Goal: Task Accomplishment & Management: Manage account settings

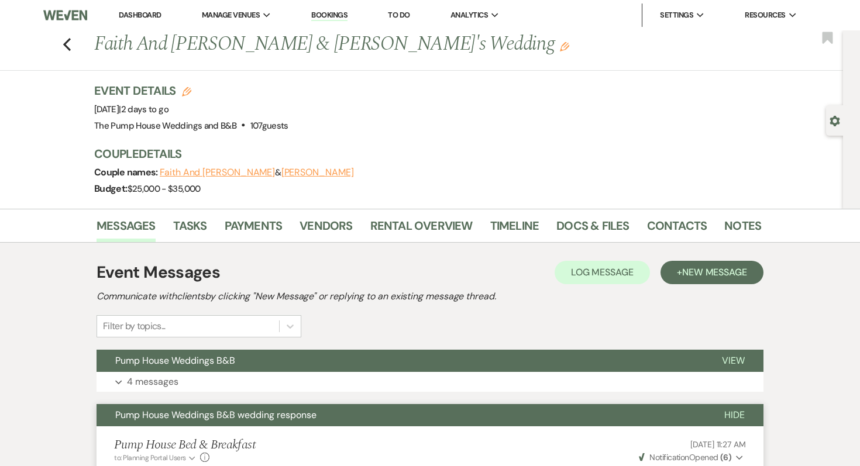
click at [140, 12] on link "Dashboard" at bounding box center [140, 15] width 42 height 10
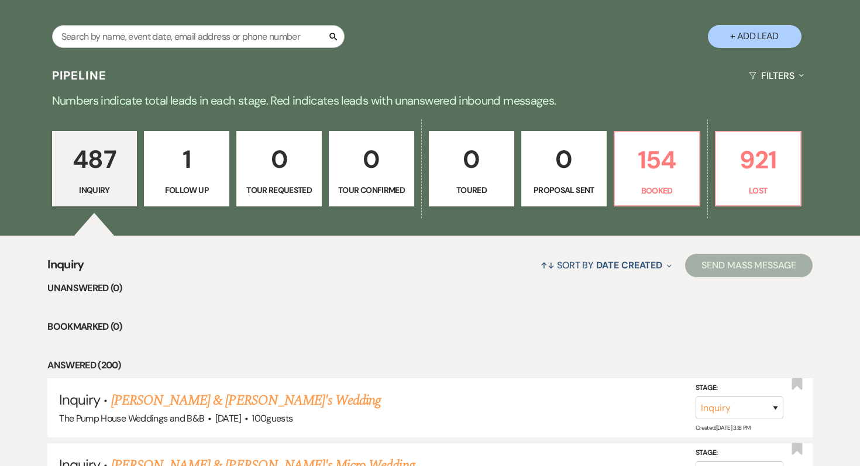
scroll to position [290, 0]
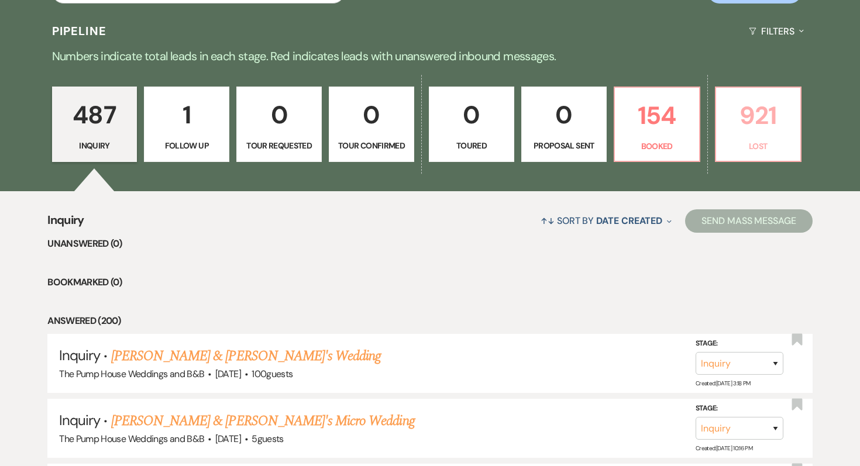
click at [751, 115] on p "921" at bounding box center [758, 115] width 70 height 39
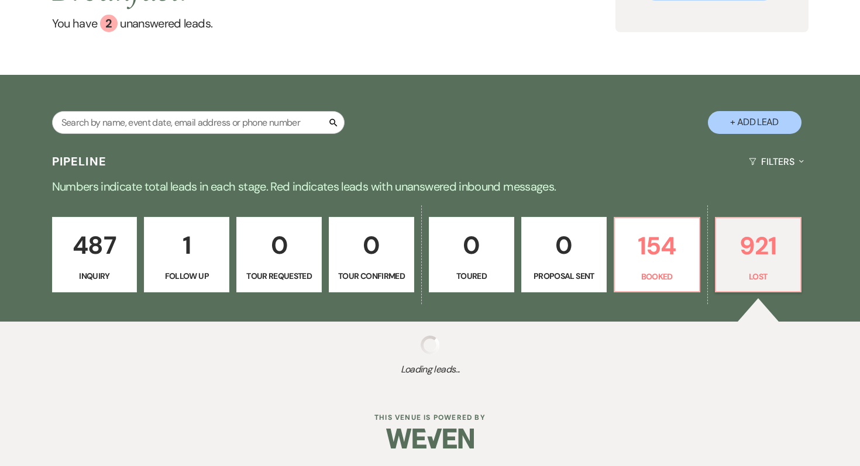
scroll to position [161, 0]
select select "8"
select select "6"
select select "8"
select select "5"
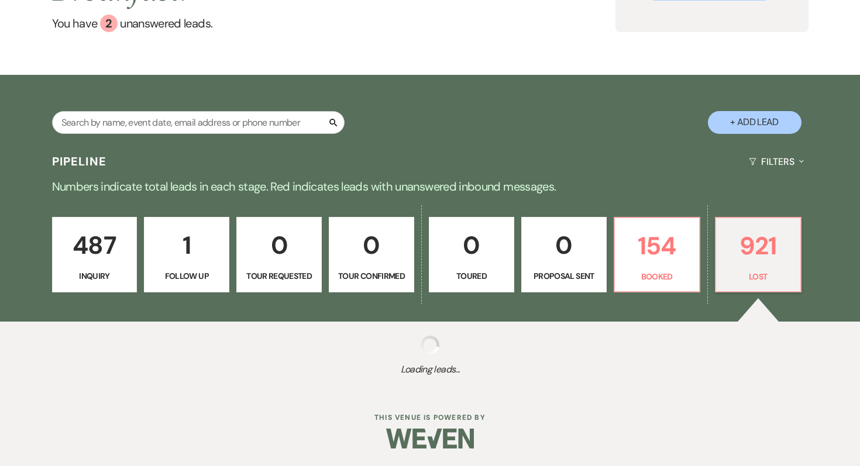
select select "8"
select select "5"
select select "8"
select select "5"
select select "8"
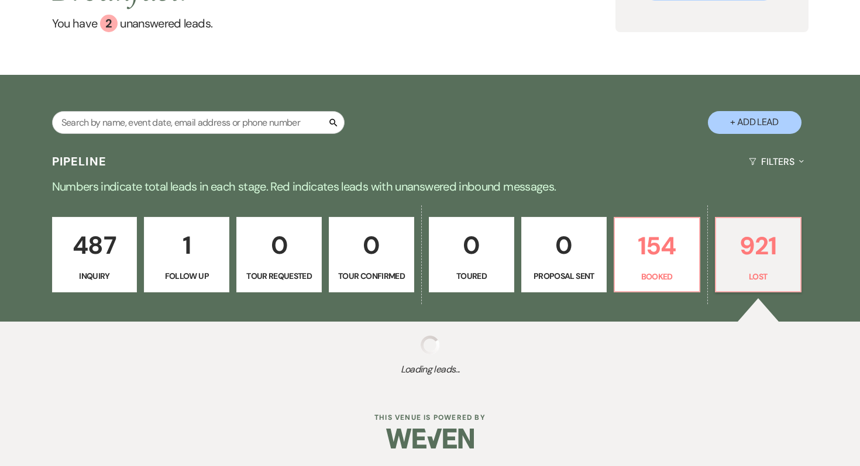
select select "8"
select select "10"
select select "8"
select select "5"
select select "8"
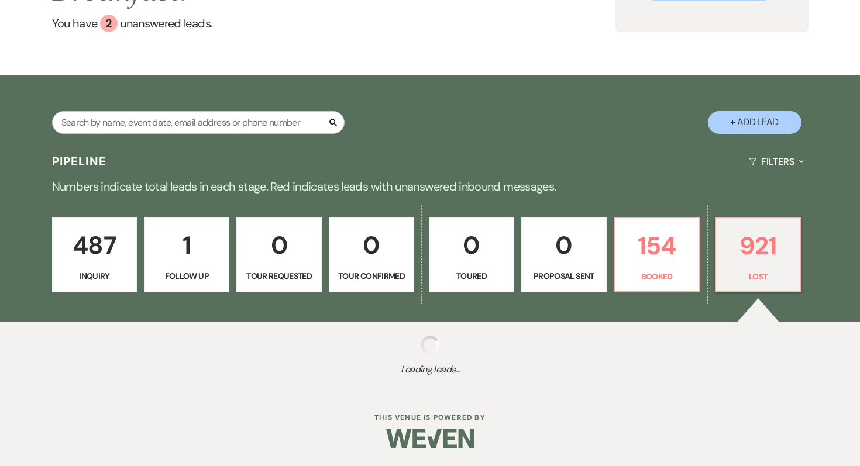
select select "5"
select select "8"
select select "5"
select select "8"
select select "5"
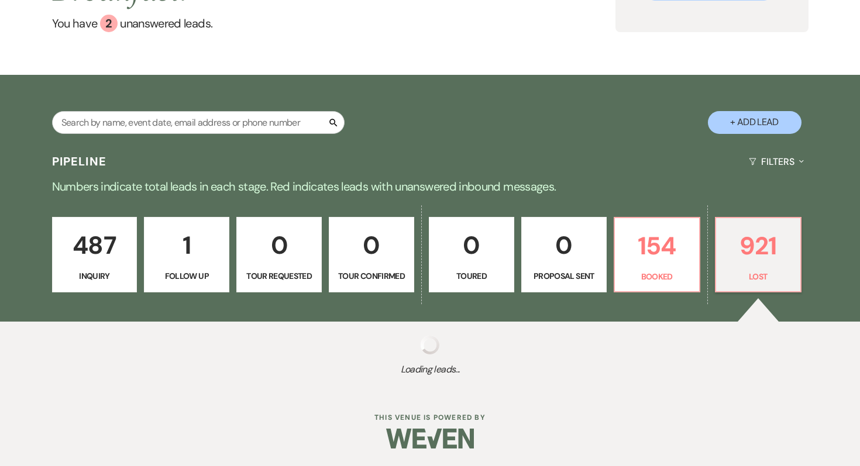
select select "8"
select select "5"
select select "8"
select select "5"
select select "8"
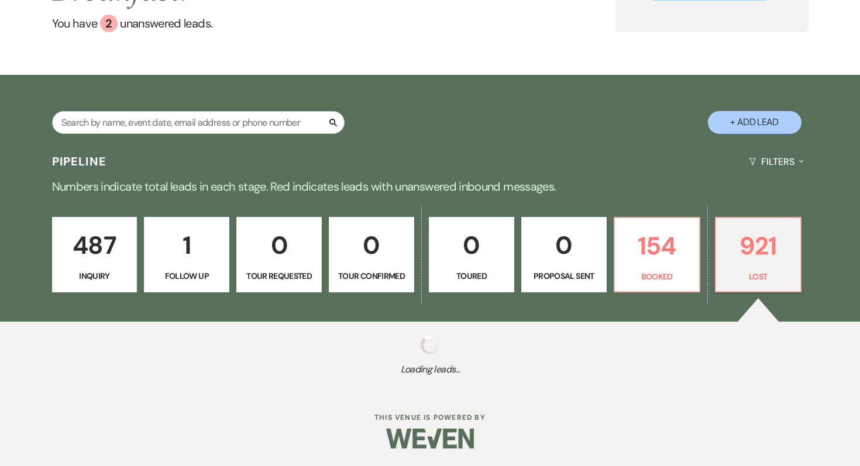
select select "5"
select select "8"
select select "5"
select select "8"
select select "5"
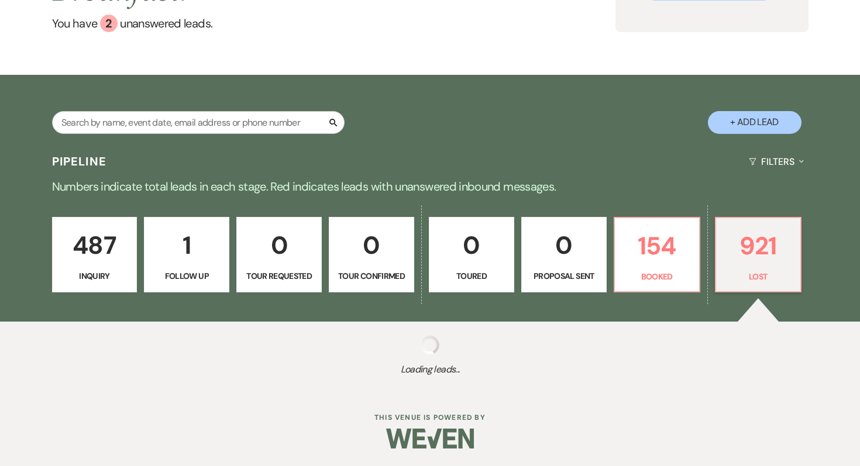
select select "8"
select select "5"
select select "8"
select select "5"
select select "8"
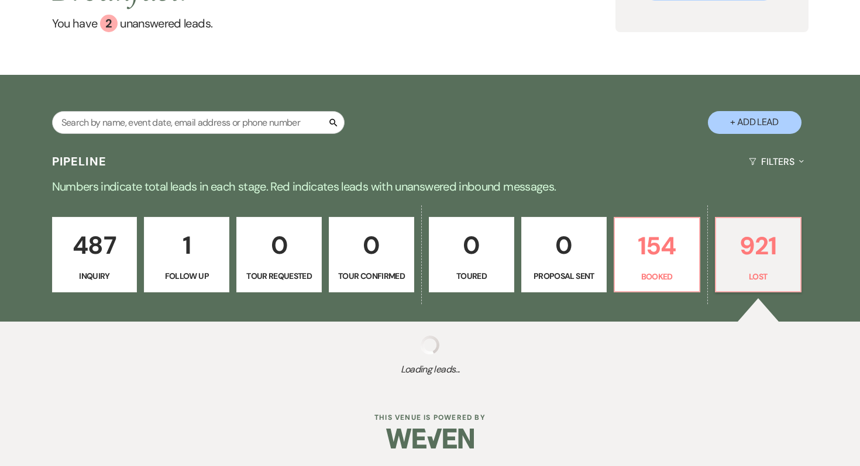
select select "5"
select select "8"
select select "5"
select select "8"
select select "5"
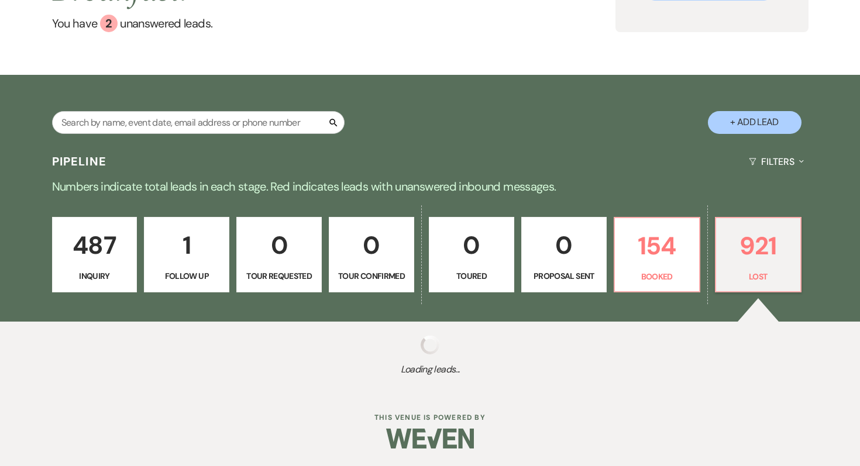
select select "8"
select select "5"
select select "8"
select select "5"
select select "8"
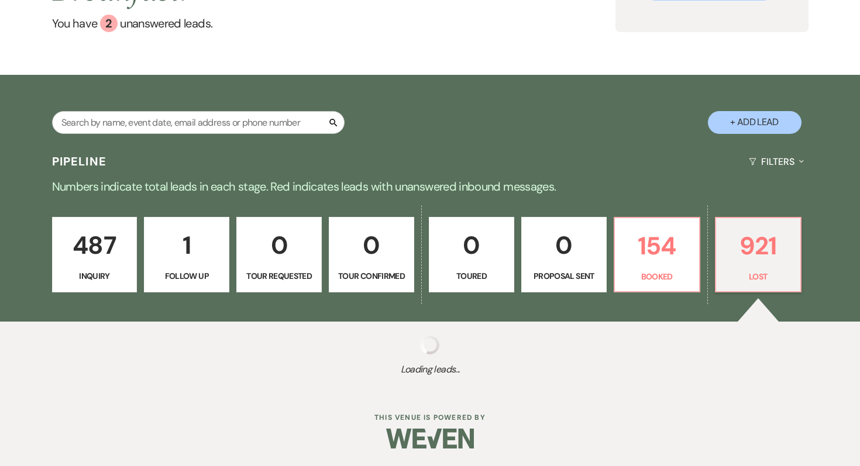
select select "5"
select select "8"
select select "5"
select select "8"
select select "5"
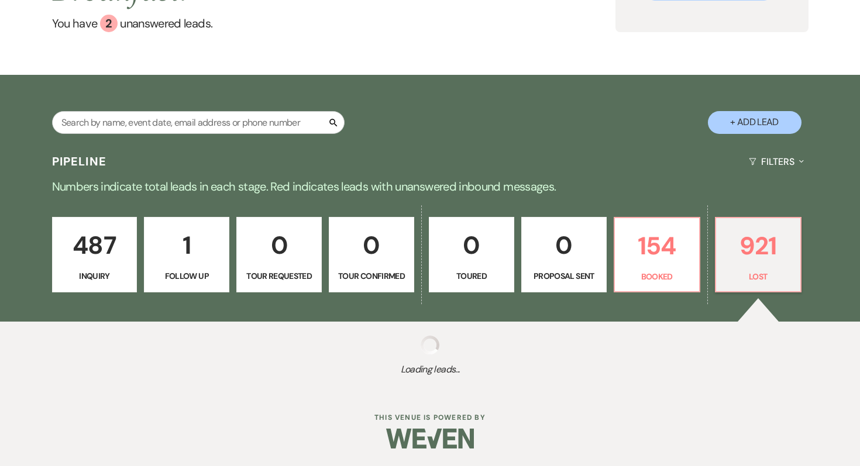
select select "8"
select select "5"
select select "8"
select select "5"
select select "8"
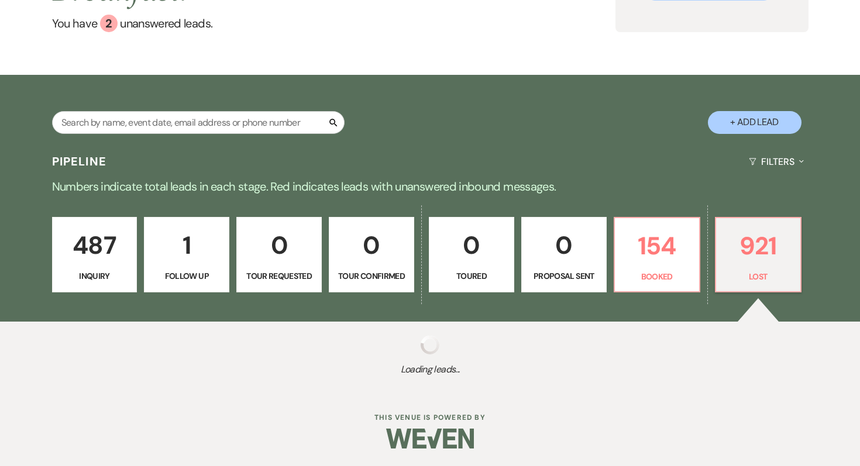
select select "5"
select select "8"
select select "10"
select select "8"
select select "5"
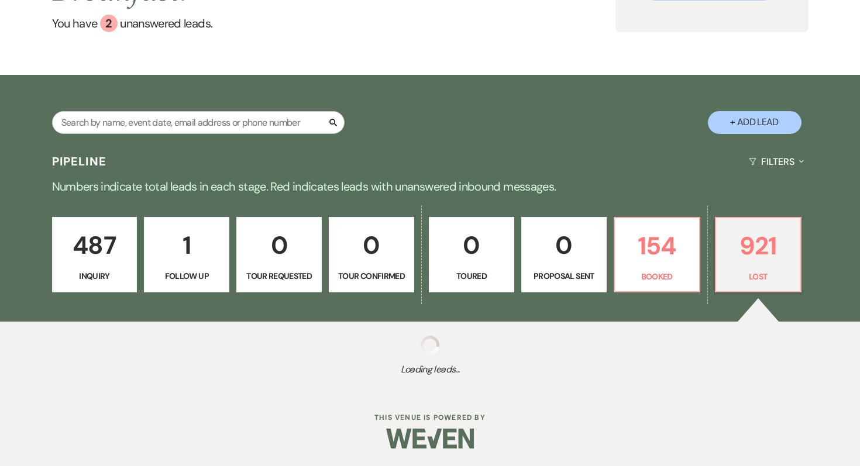
select select "8"
select select "5"
select select "8"
select select "5"
select select "8"
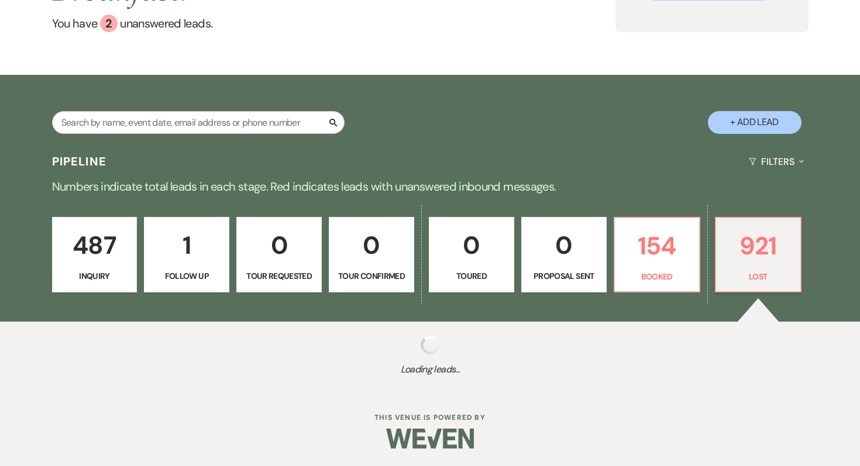
select select "5"
select select "8"
select select "5"
select select "8"
select select "5"
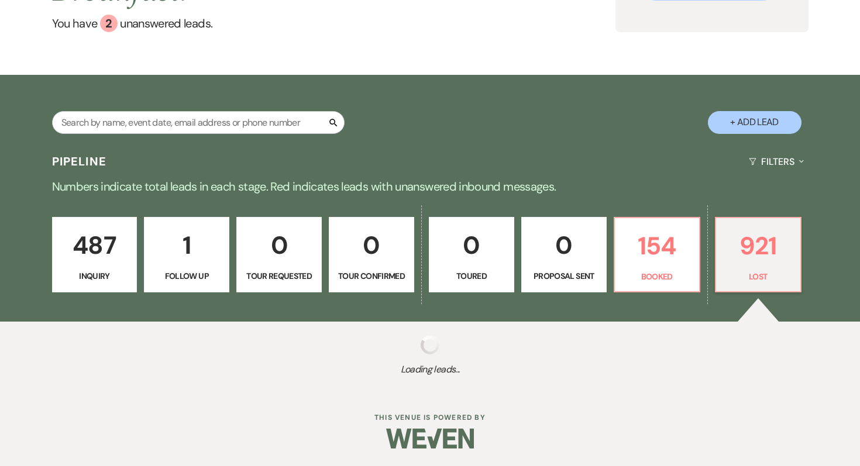
select select "8"
select select "5"
select select "8"
select select "5"
select select "8"
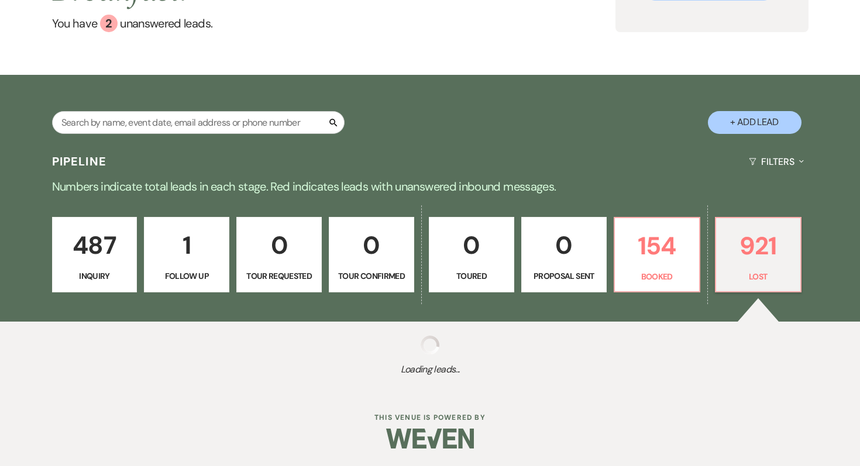
select select "5"
select select "8"
select select "5"
select select "8"
select select "5"
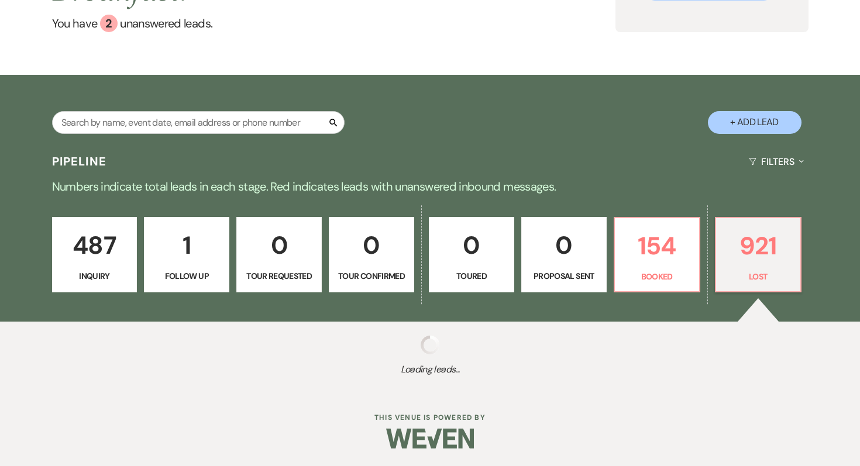
select select "8"
select select "5"
select select "8"
select select "5"
select select "8"
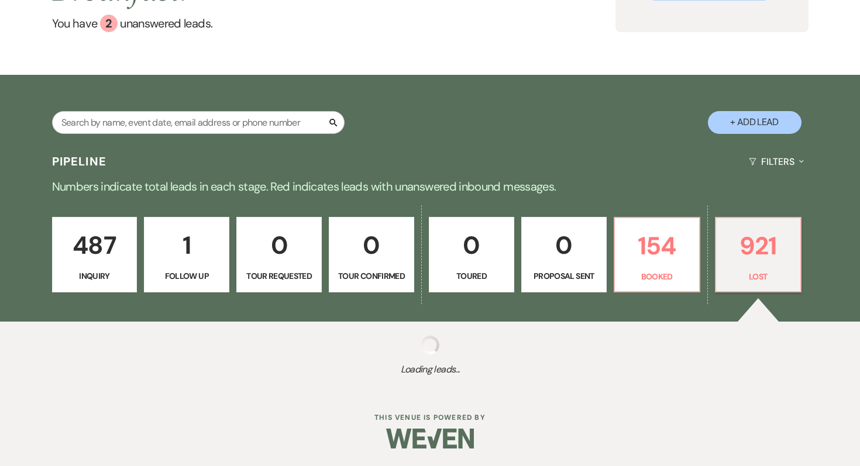
select select "5"
select select "8"
select select "6"
select select "8"
select select "5"
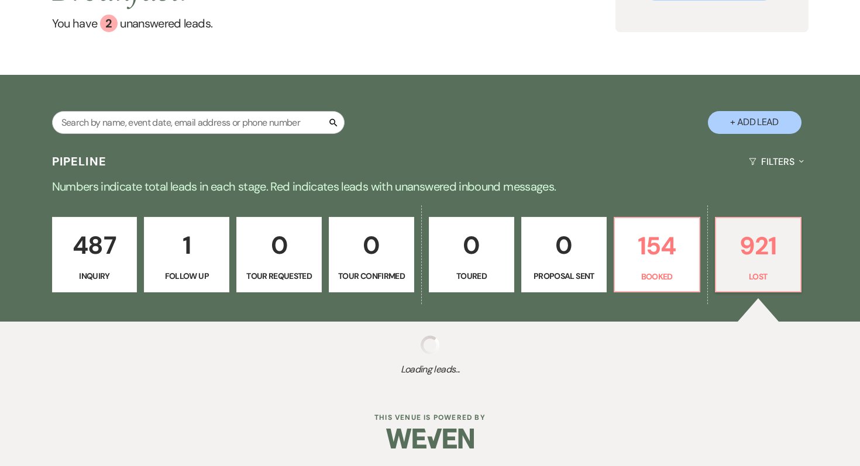
select select "8"
select select "5"
select select "8"
select select "5"
select select "8"
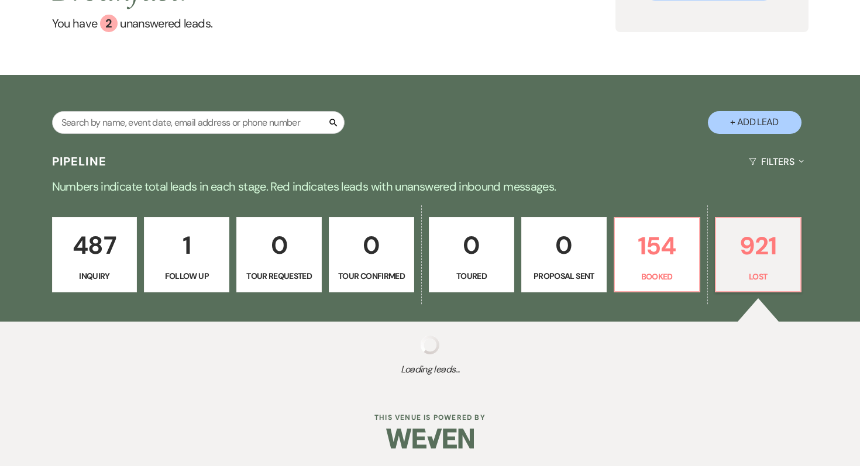
select select "5"
select select "8"
select select "5"
select select "8"
select select "5"
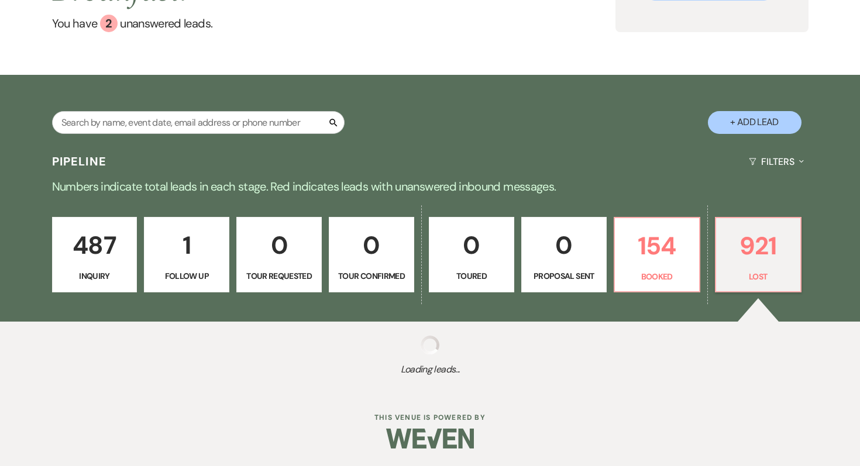
select select "8"
select select "5"
select select "8"
select select "5"
select select "8"
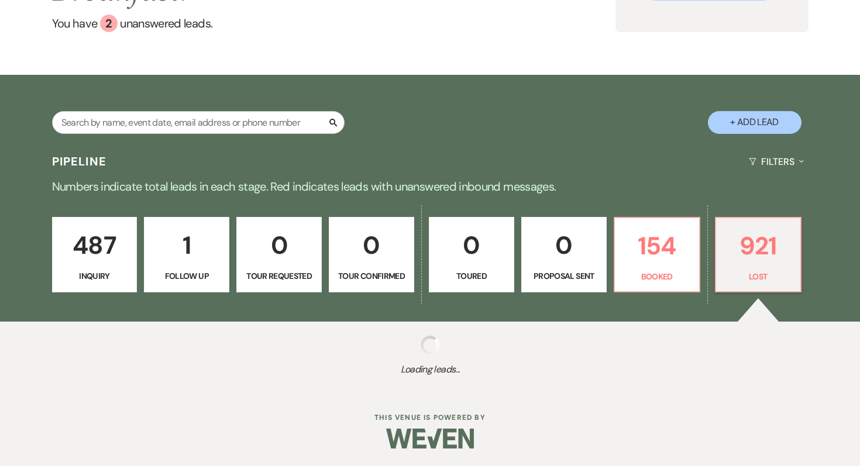
select select "5"
select select "8"
select select "5"
select select "8"
select select "10"
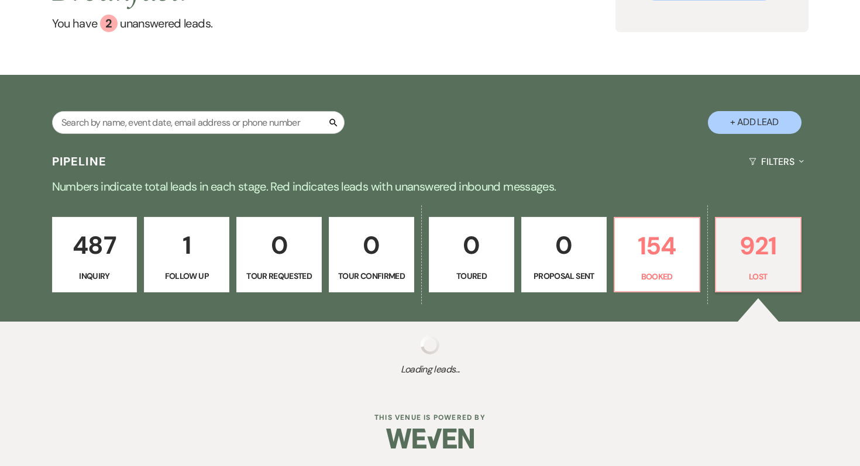
select select "8"
select select "5"
select select "8"
select select "5"
select select "8"
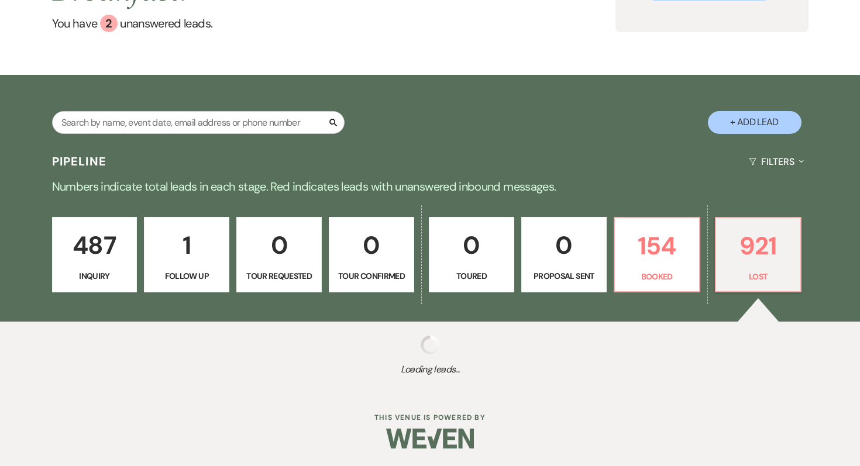
select select "5"
select select "8"
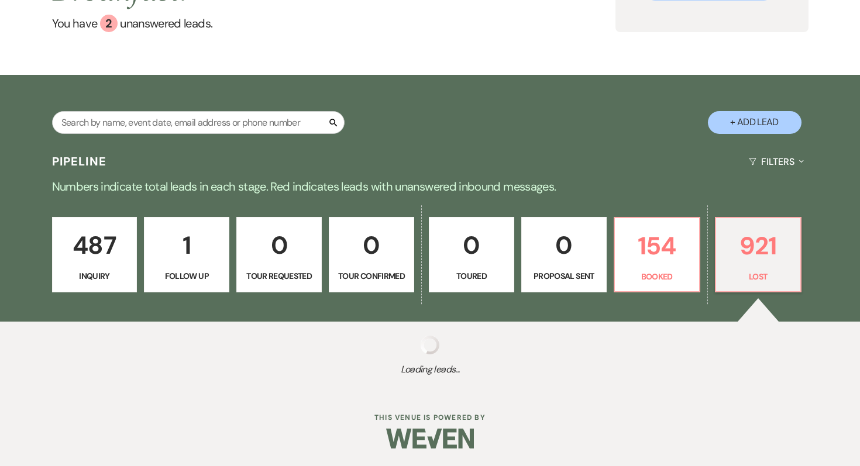
select select "8"
select select "5"
select select "8"
select select "10"
select select "8"
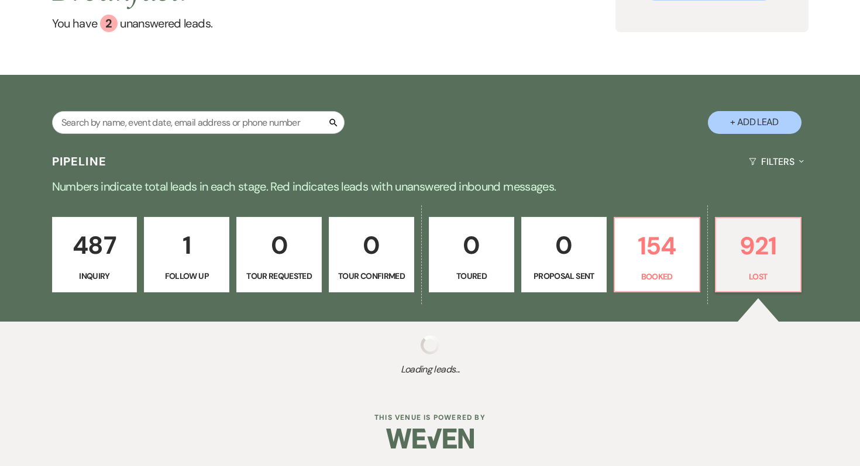
select select "5"
select select "8"
select select "5"
select select "8"
select select "1"
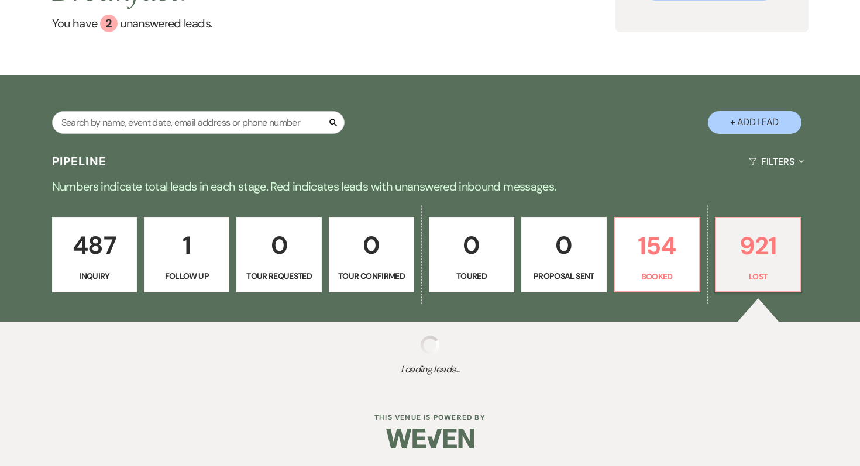
select select "8"
select select "5"
select select "8"
select select "5"
select select "8"
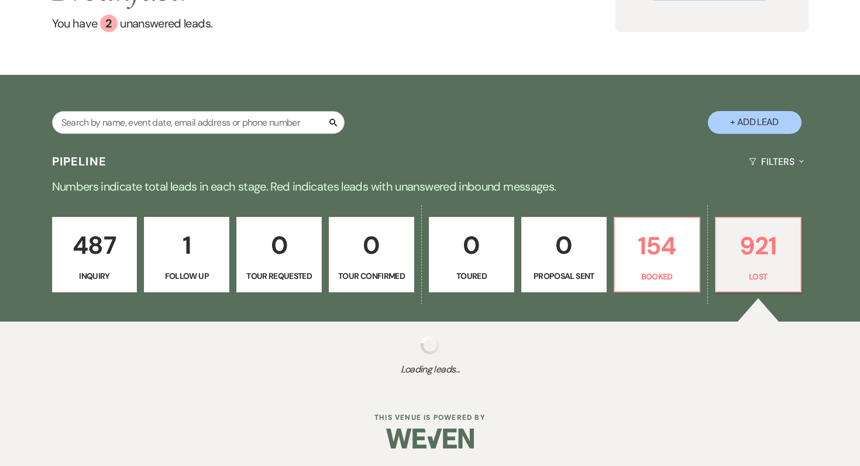
select select "6"
select select "8"
select select "5"
select select "8"
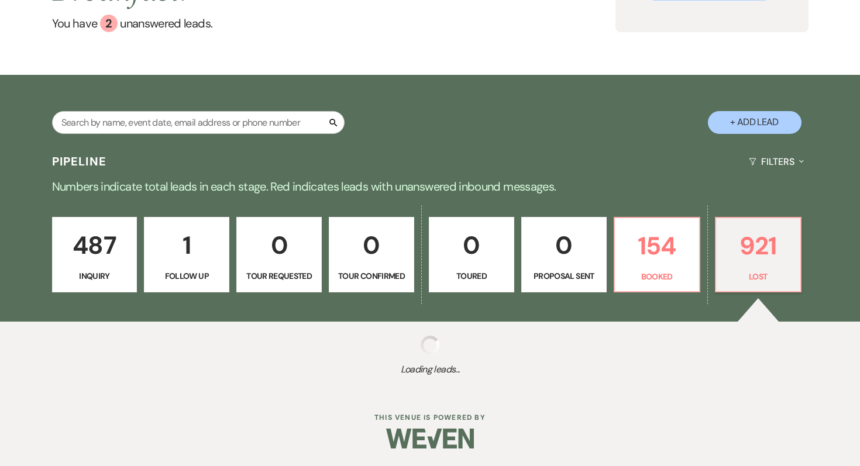
select select "5"
select select "8"
select select "5"
select select "8"
select select "6"
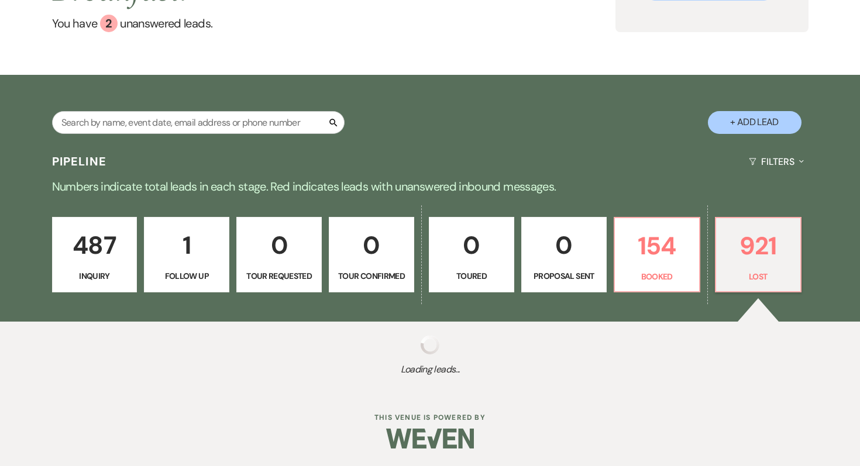
select select "8"
select select "5"
select select "8"
select select "5"
select select "8"
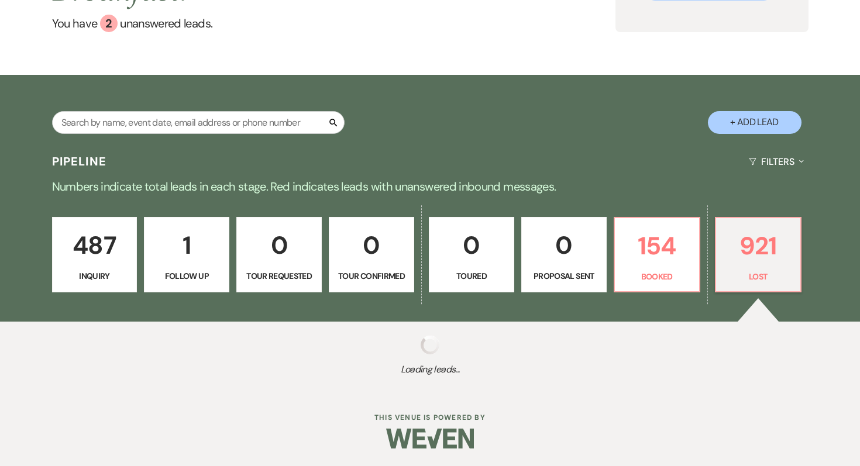
select select "5"
select select "8"
select select "5"
select select "8"
select select "5"
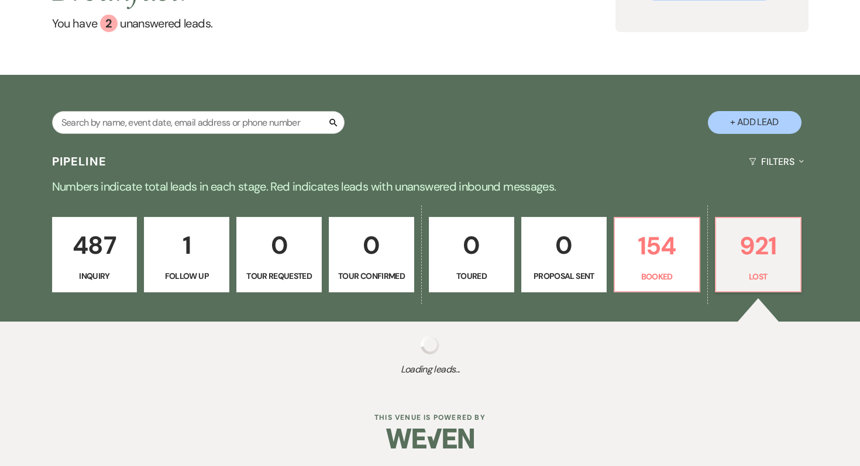
select select "8"
select select "5"
select select "8"
select select "5"
select select "8"
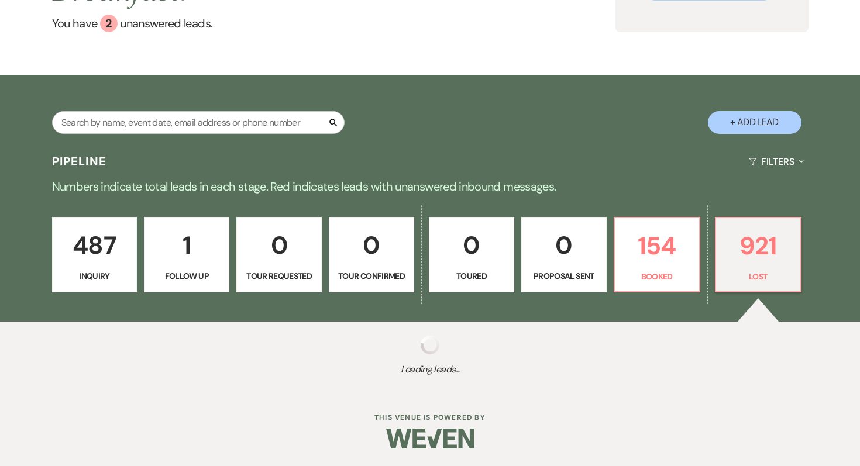
select select "10"
select select "8"
select select "5"
select select "8"
select select "1"
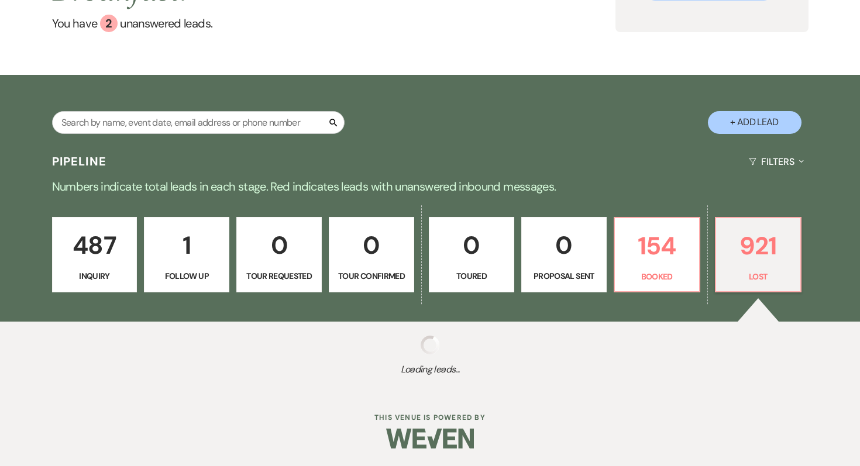
select select "8"
select select "5"
select select "8"
select select "5"
select select "8"
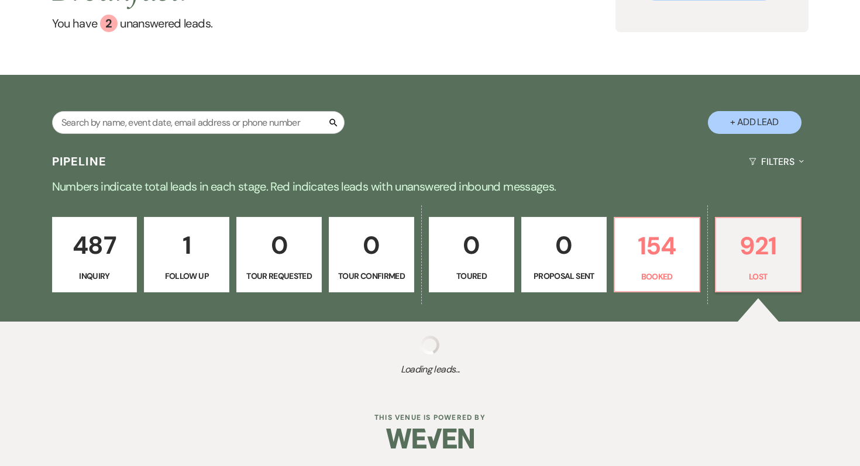
select select "5"
select select "8"
select select "10"
select select "8"
select select "5"
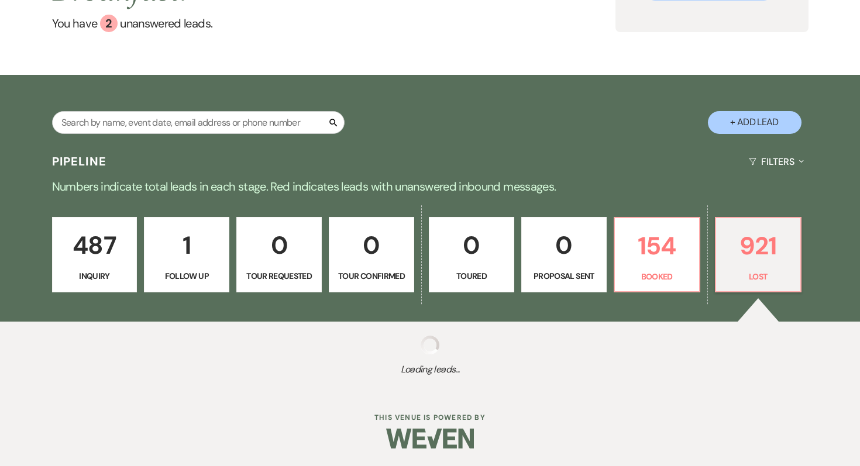
select select "8"
select select "5"
select select "8"
select select "5"
select select "8"
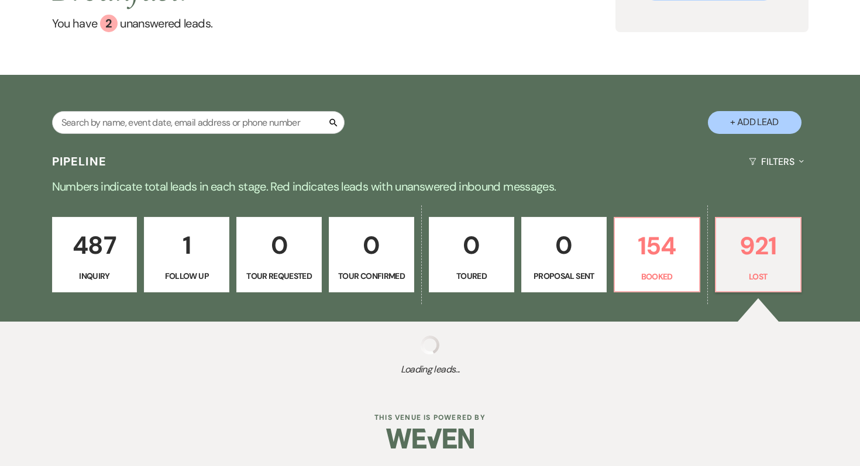
select select "5"
select select "8"
select select "5"
select select "8"
select select "5"
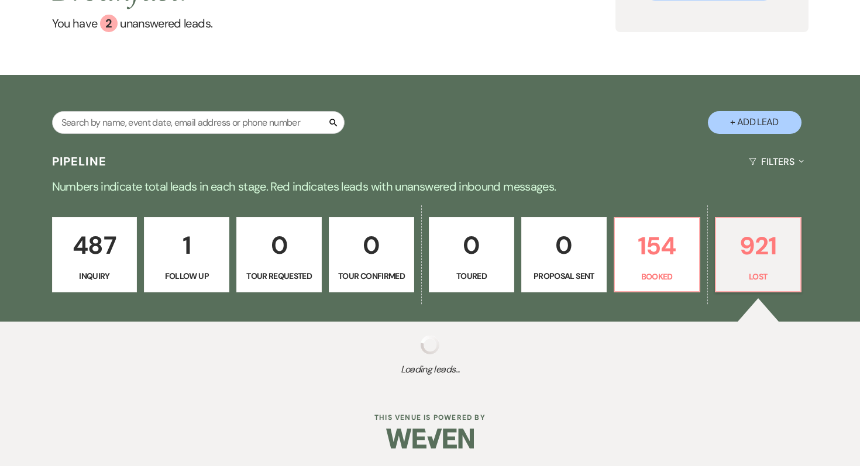
select select "8"
select select "5"
select select "8"
select select "7"
select select "8"
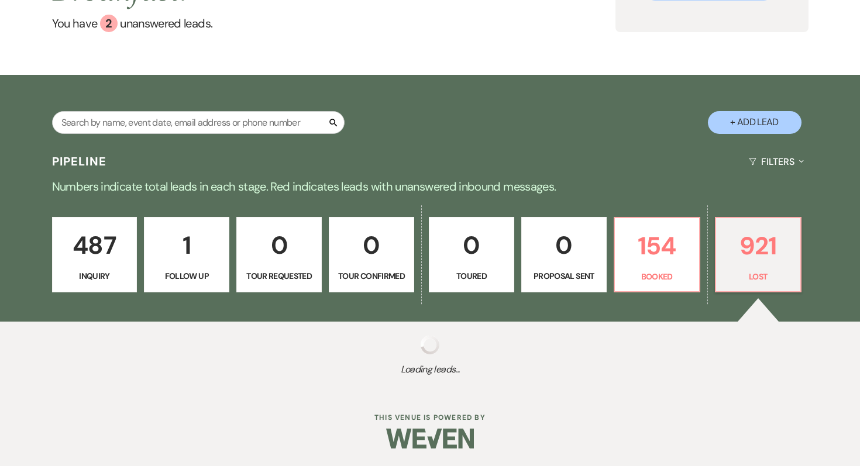
select select "5"
select select "8"
select select "11"
select select "8"
select select "5"
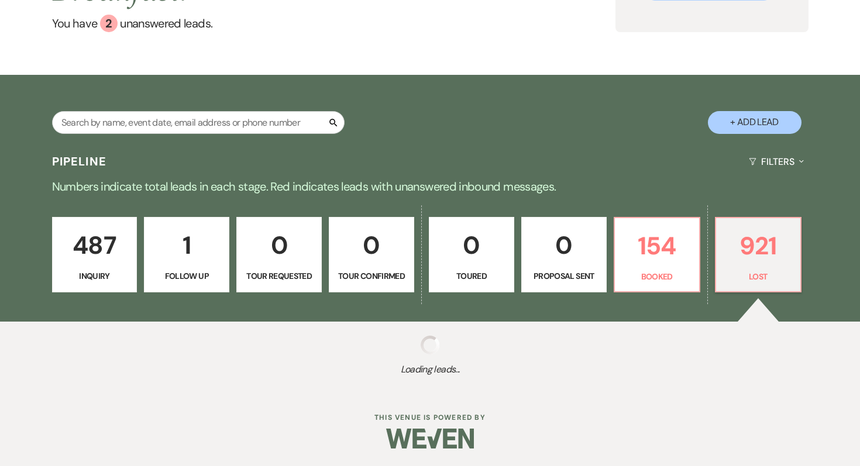
select select "8"
select select "5"
select select "8"
select select "10"
select select "8"
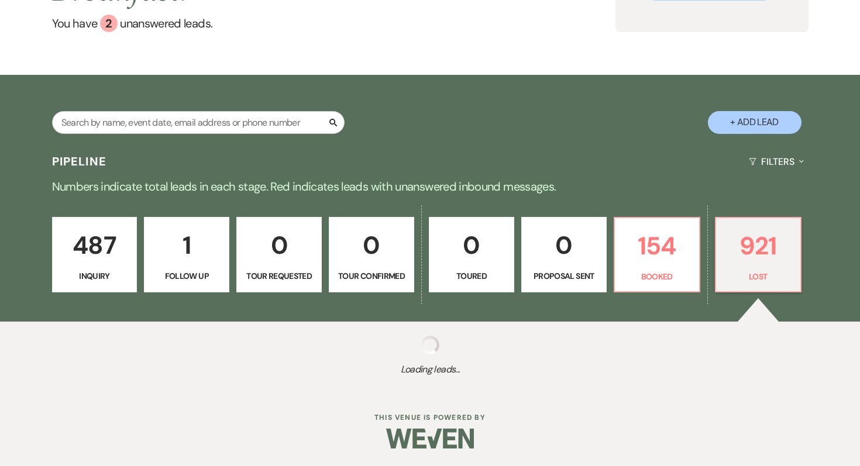
select select "5"
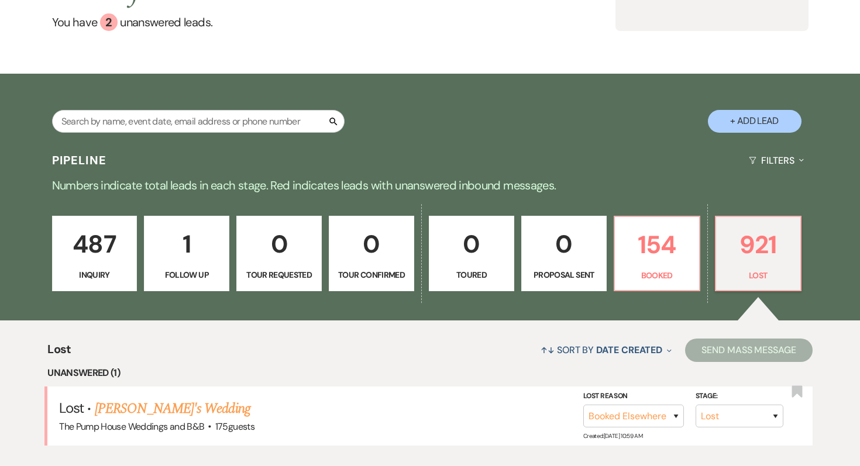
scroll to position [290, 0]
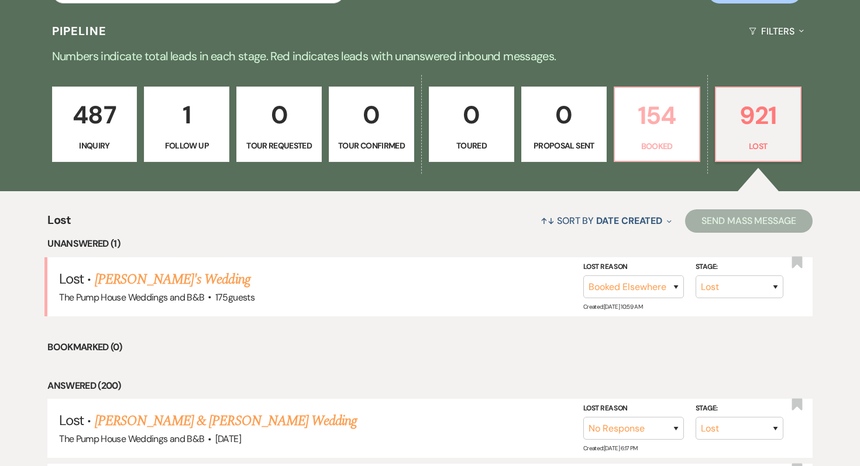
click at [634, 129] on p "154" at bounding box center [657, 115] width 70 height 39
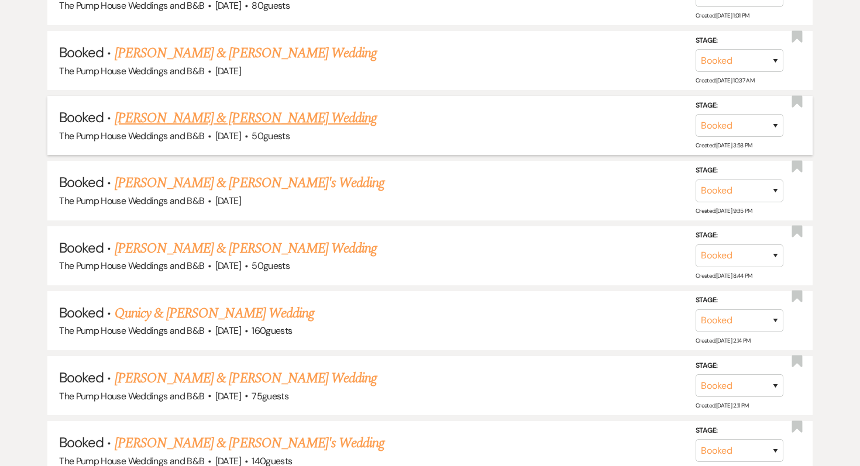
scroll to position [2277, 0]
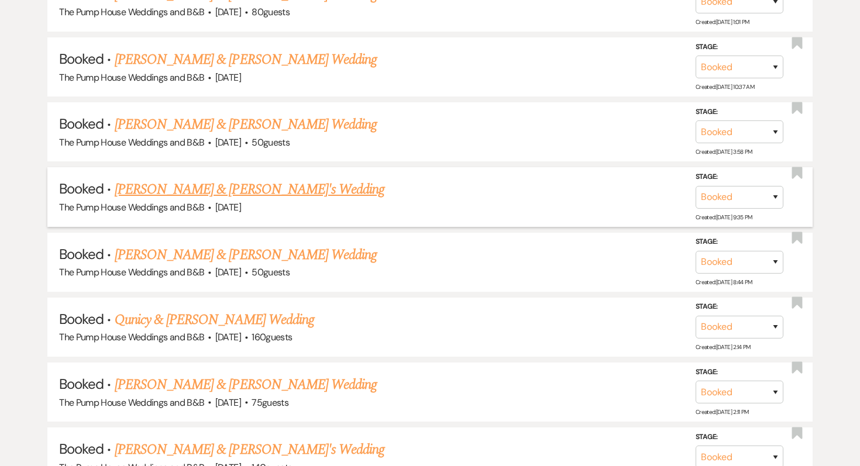
click at [260, 179] on link "[PERSON_NAME] & [PERSON_NAME]'s Wedding" at bounding box center [250, 189] width 270 height 21
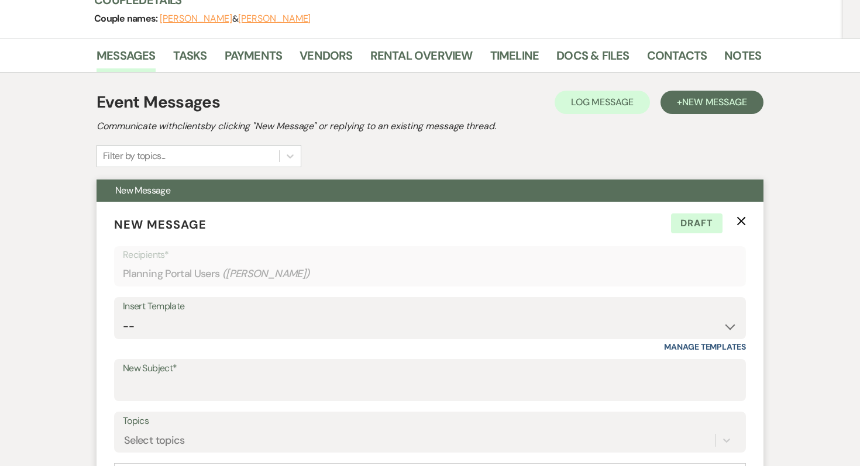
scroll to position [149, 0]
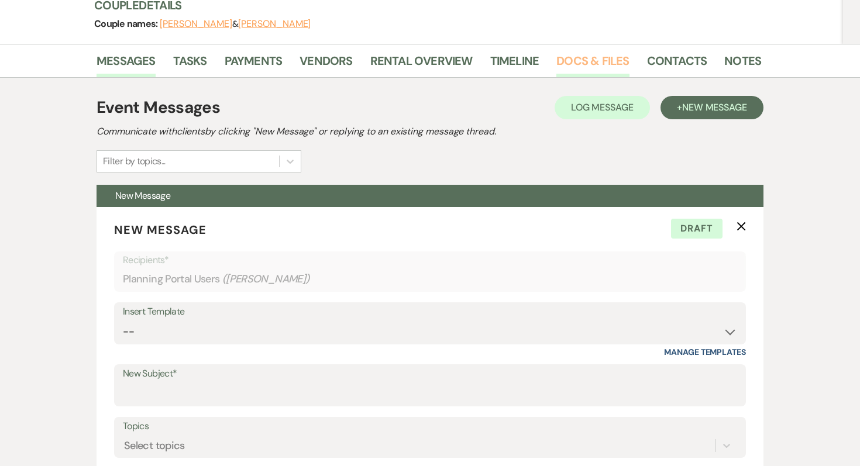
click at [574, 63] on link "Docs & Files" at bounding box center [592, 64] width 73 height 26
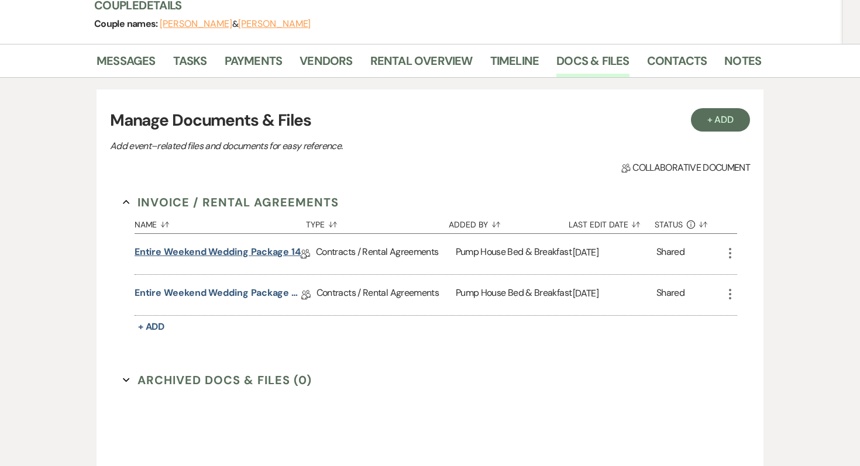
click at [263, 253] on link "Entire Weekend Wedding Package 14" at bounding box center [217, 254] width 166 height 18
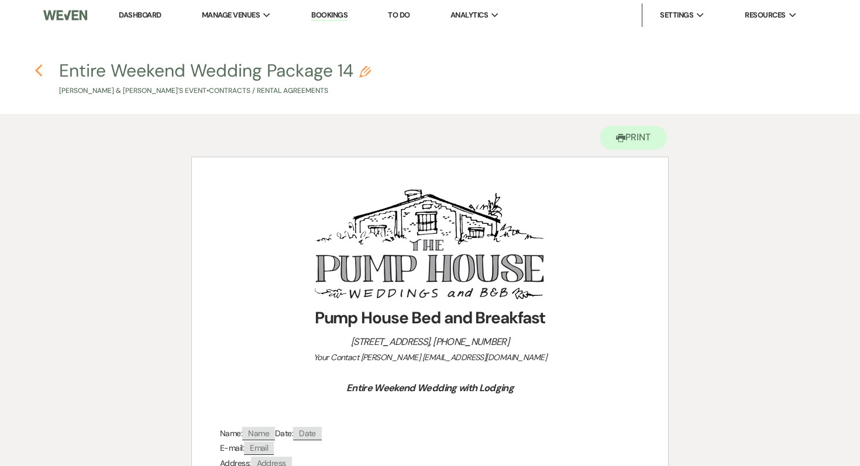
click at [37, 68] on icon "Previous" at bounding box center [39, 71] width 9 height 14
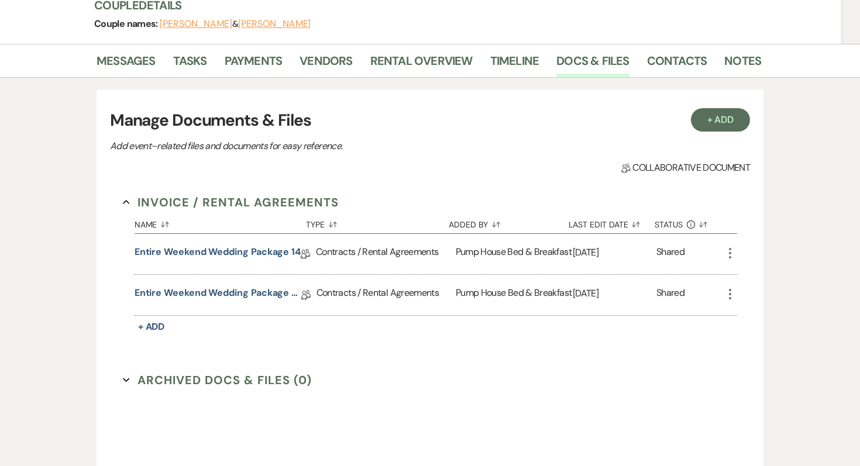
scroll to position [163, 0]
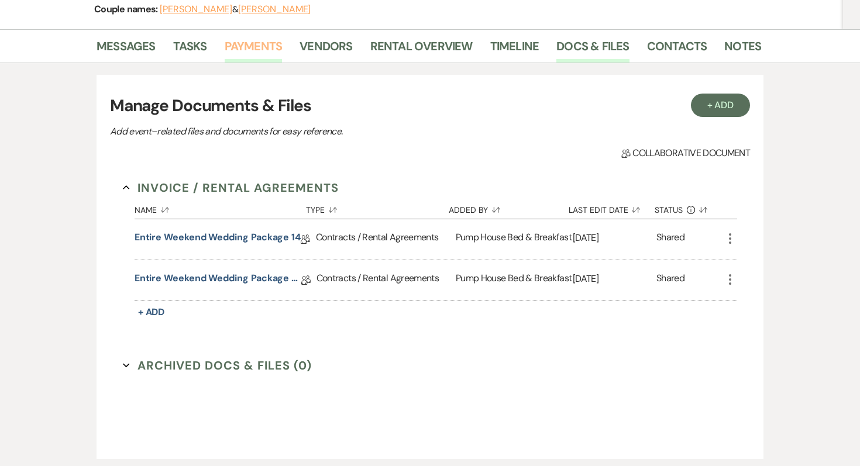
click at [263, 43] on link "Payments" at bounding box center [254, 50] width 58 height 26
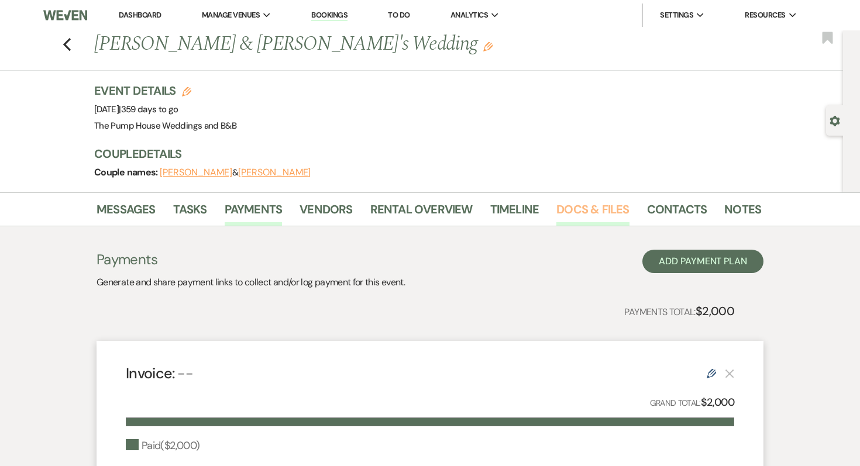
click at [578, 207] on link "Docs & Files" at bounding box center [592, 213] width 73 height 26
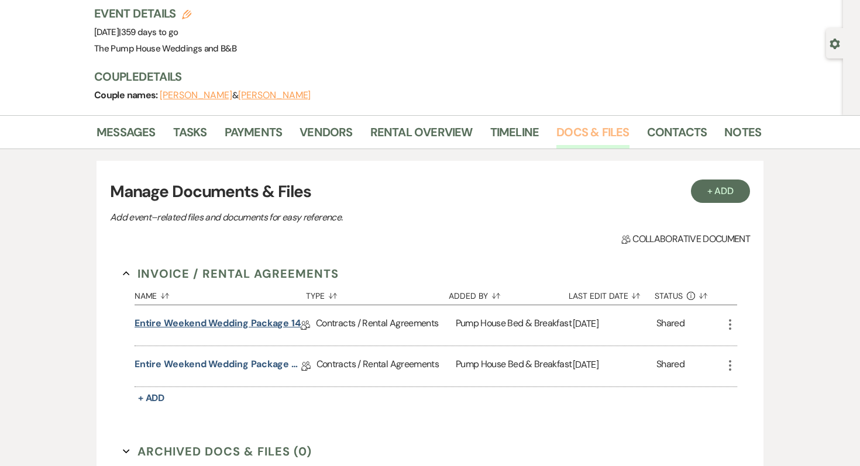
scroll to position [92, 0]
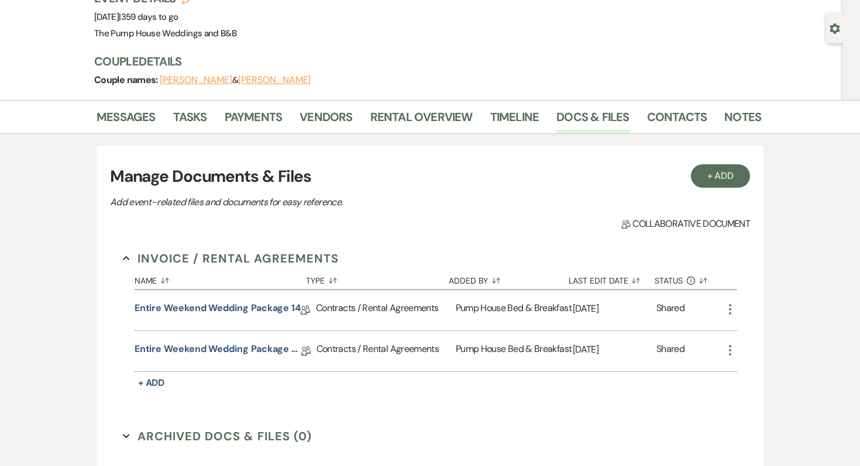
click at [236, 362] on div "Entire Weekend Wedding Package 12.5 Collab Doc" at bounding box center [225, 351] width 182 height 40
click at [236, 350] on link "Entire Weekend Wedding Package 12.5" at bounding box center [217, 351] width 167 height 18
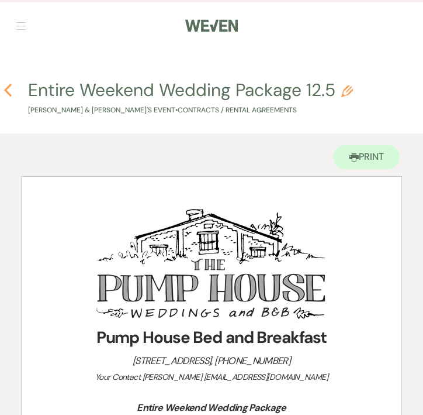
click at [9, 92] on icon "Previous" at bounding box center [8, 90] width 9 height 14
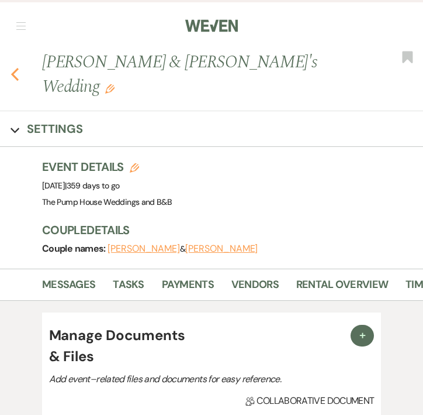
click at [14, 68] on icon "Previous" at bounding box center [15, 74] width 9 height 14
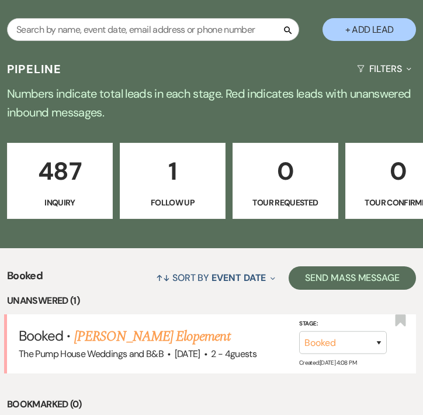
scroll to position [282, 0]
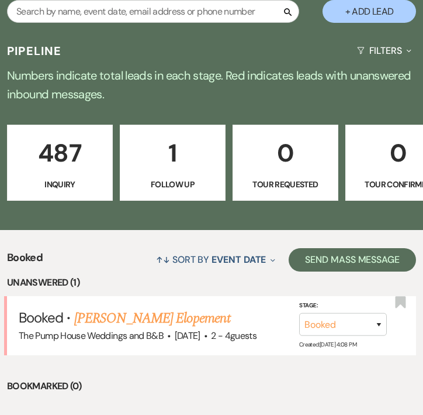
click at [78, 183] on p "Inquiry" at bounding box center [60, 184] width 91 height 13
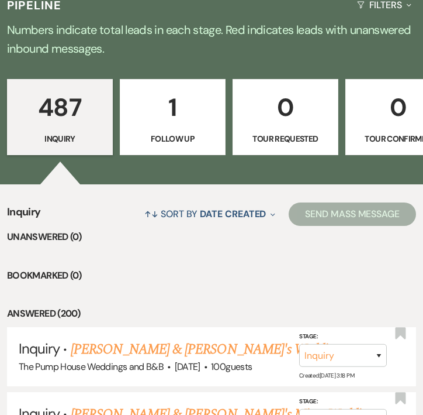
scroll to position [332, 0]
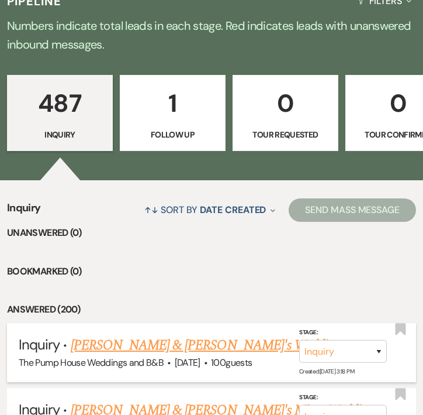
click at [146, 340] on link "[PERSON_NAME] & [PERSON_NAME]'s Wedding" at bounding box center [206, 344] width 270 height 21
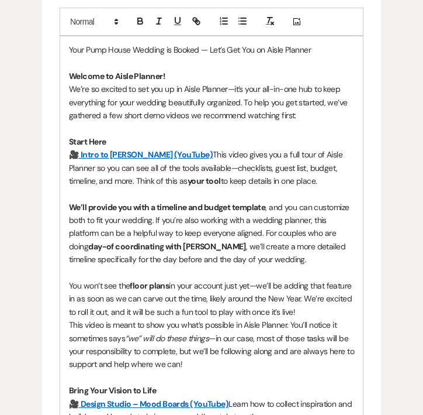
scroll to position [901, 0]
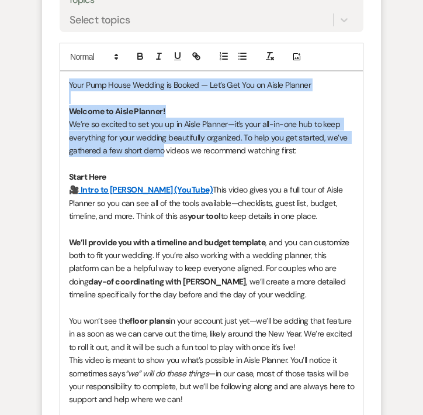
drag, startPoint x: 68, startPoint y: 60, endPoint x: 161, endPoint y: 131, distance: 116.7
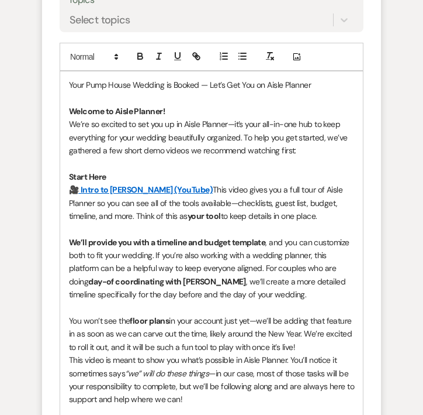
click at [102, 106] on strong "Welcome to Aisle Planner!" at bounding box center [117, 111] width 96 height 11
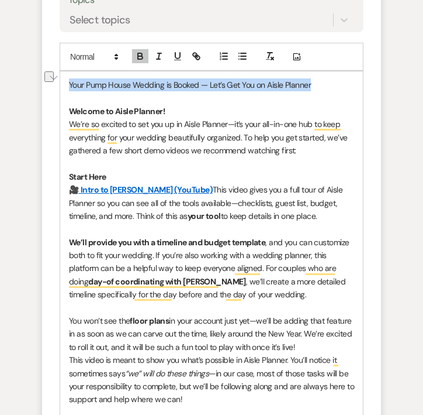
drag, startPoint x: 69, startPoint y: 61, endPoint x: 325, endPoint y: 61, distance: 255.5
click at [325, 78] on p "Your Pump House Wedding is Booked — Let’s Get You on Aisle Planner" at bounding box center [211, 84] width 285 height 13
copy p "Your Pump House Wedding is Booked — Let’s Get You on Aisle Planner"
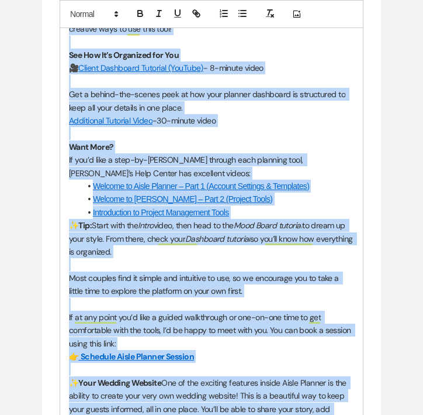
scroll to position [1809, 0]
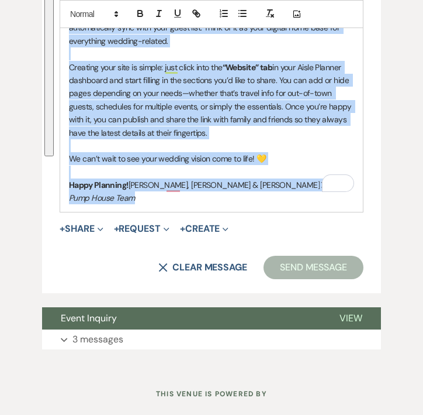
drag, startPoint x: 68, startPoint y: 84, endPoint x: 217, endPoint y: 453, distance: 397.8
copy div "Loremip do Sitam Consect! Ad’el se doeiusm te inc utl et do Magna Aliquae—ad’m …"
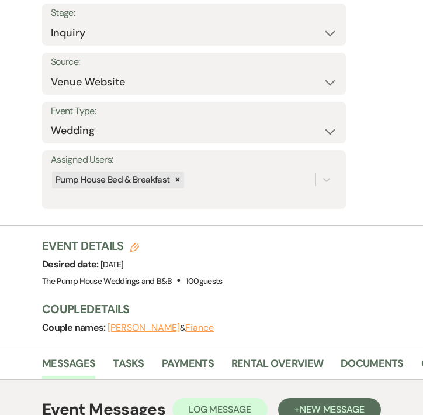
scroll to position [0, 0]
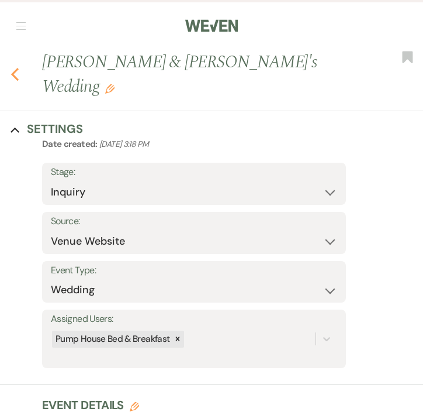
click at [15, 68] on use "button" at bounding box center [15, 74] width 8 height 13
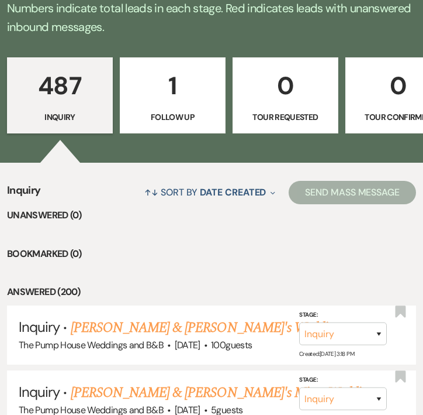
scroll to position [0, 502]
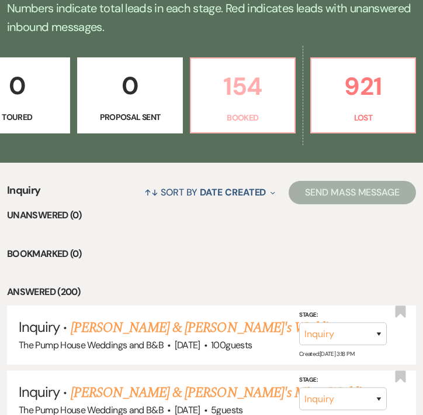
click at [280, 102] on p "154" at bounding box center [242, 86] width 89 height 39
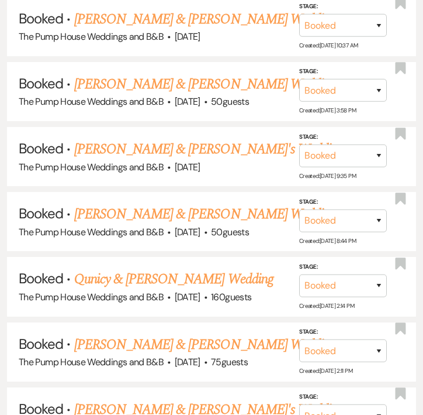
scroll to position [2336, 0]
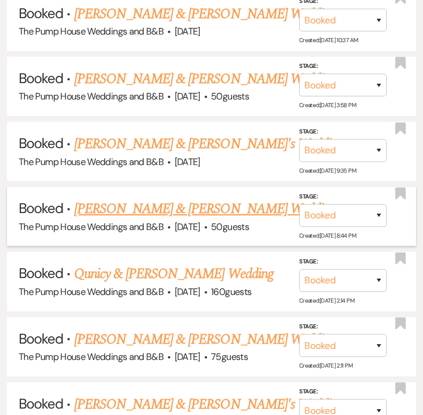
click at [196, 198] on link "[PERSON_NAME] & [PERSON_NAME] Wedding" at bounding box center [205, 208] width 262 height 21
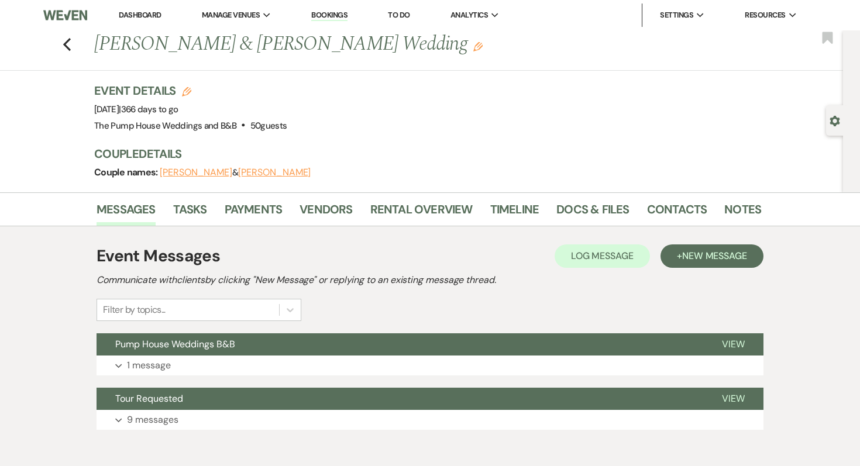
click at [130, 16] on link "Dashboard" at bounding box center [140, 15] width 42 height 10
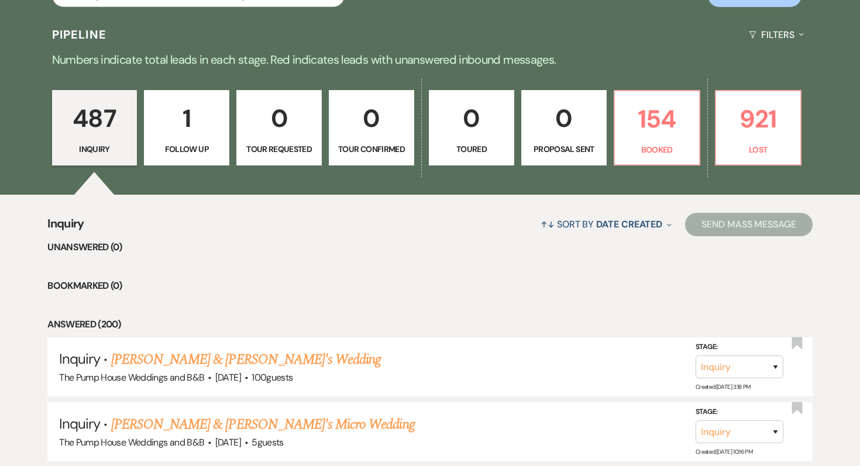
scroll to position [288, 0]
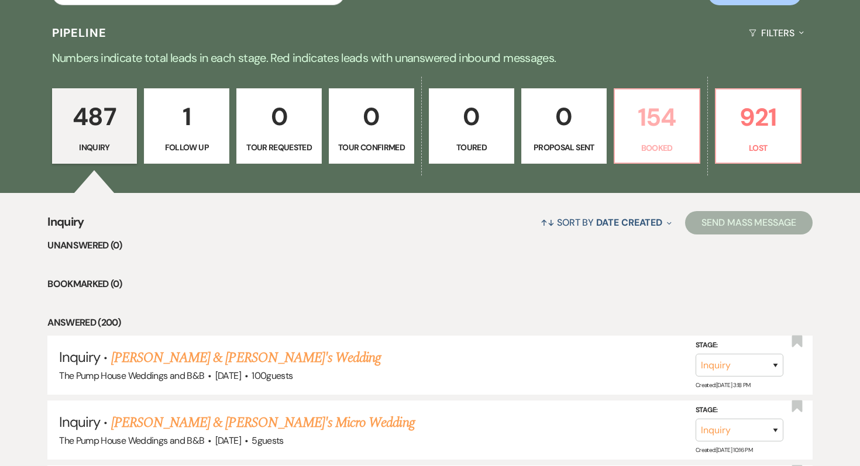
click at [668, 131] on p "154" at bounding box center [657, 117] width 70 height 39
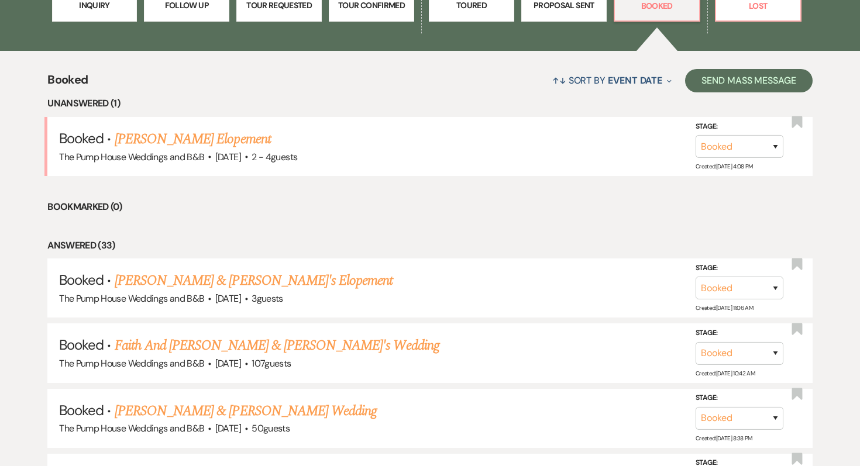
scroll to position [433, 0]
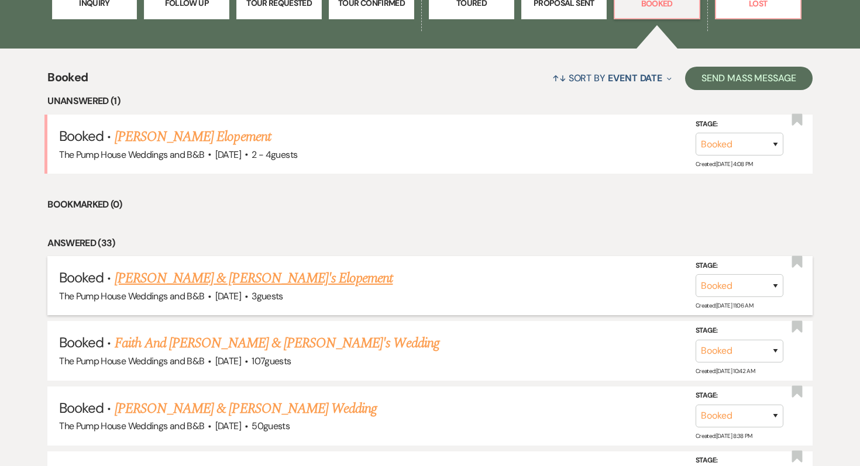
click at [234, 283] on link "[PERSON_NAME] & [PERSON_NAME]'s Elopement" at bounding box center [254, 278] width 278 height 21
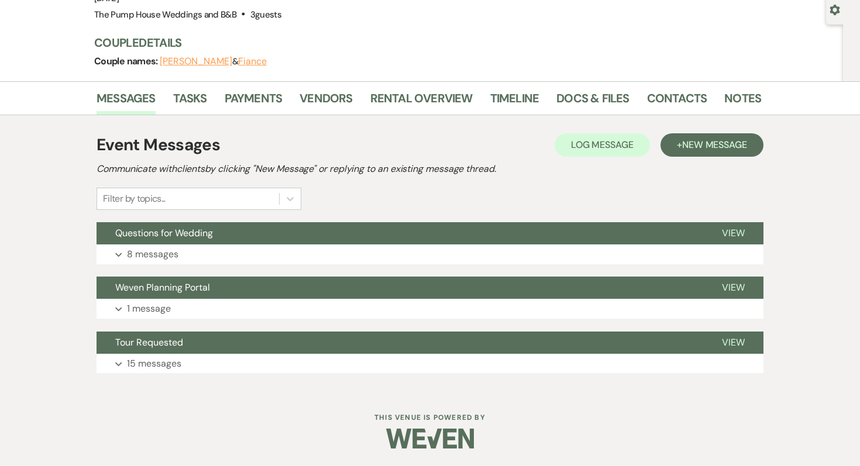
scroll to position [111, 0]
click at [604, 96] on link "Docs & Files" at bounding box center [592, 102] width 73 height 26
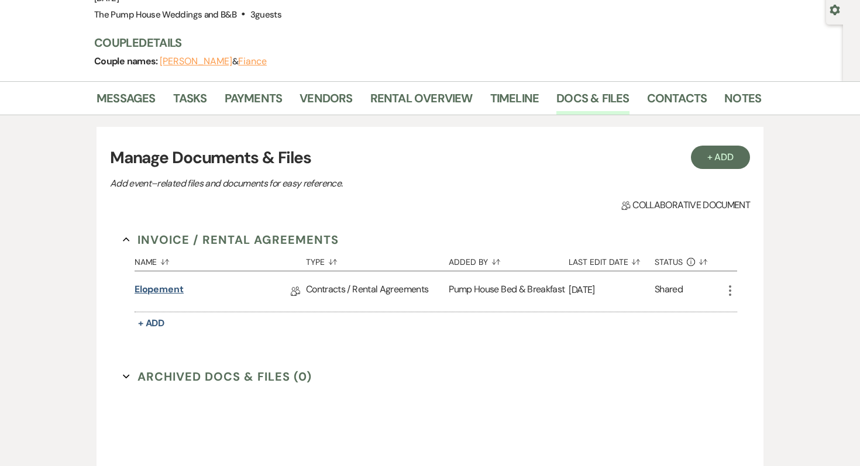
click at [164, 292] on link "Elopement" at bounding box center [158, 291] width 49 height 18
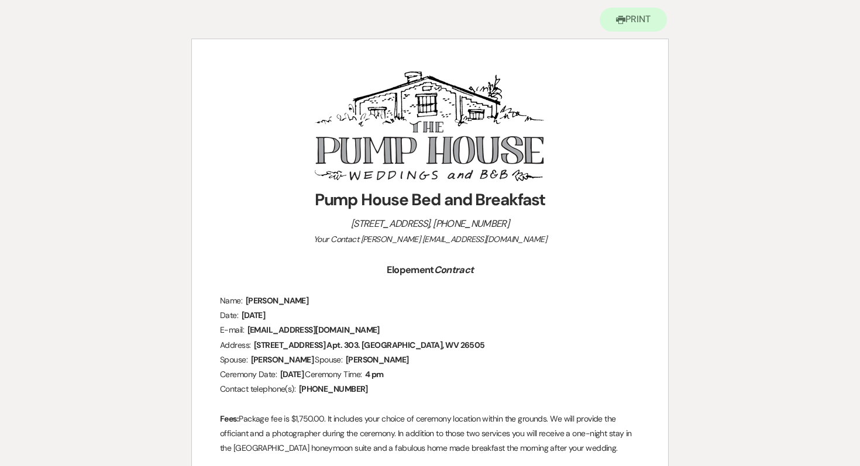
scroll to position [119, 0]
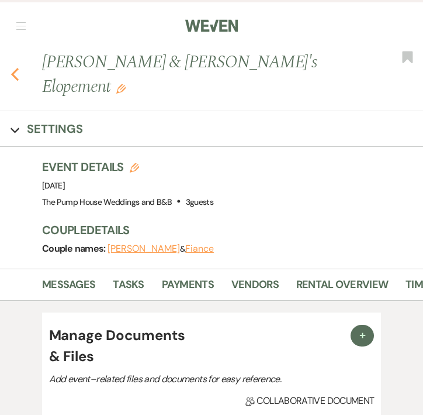
click at [16, 67] on icon "Previous" at bounding box center [15, 74] width 9 height 14
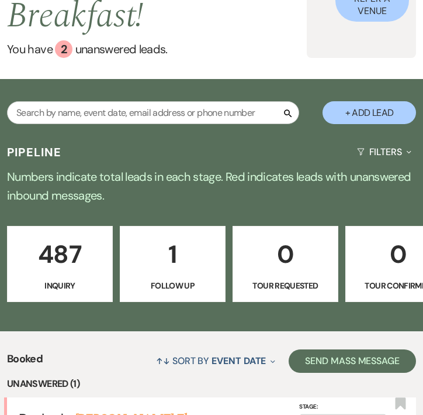
scroll to position [322, 0]
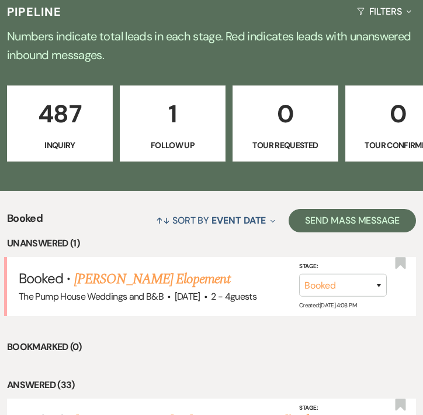
click at [46, 116] on p "487" at bounding box center [60, 113] width 91 height 39
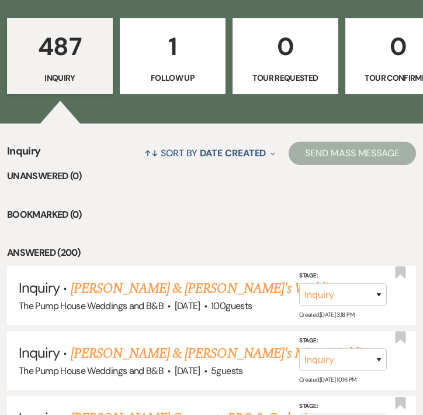
scroll to position [391, 0]
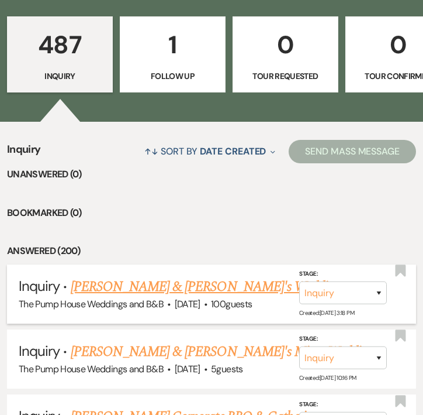
click at [104, 287] on link "[PERSON_NAME] & [PERSON_NAME]'s Wedding" at bounding box center [206, 286] width 270 height 21
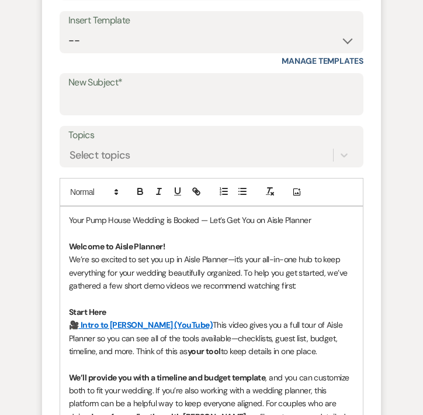
scroll to position [767, 0]
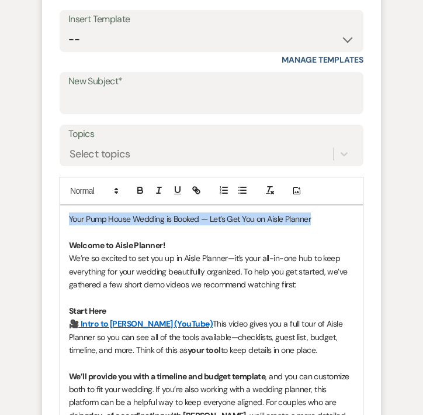
drag, startPoint x: 322, startPoint y: 198, endPoint x: 50, endPoint y: 194, distance: 271.4
copy p "Your Pump House Wedding is Booked — Let’s Get You on Aisle Planner"
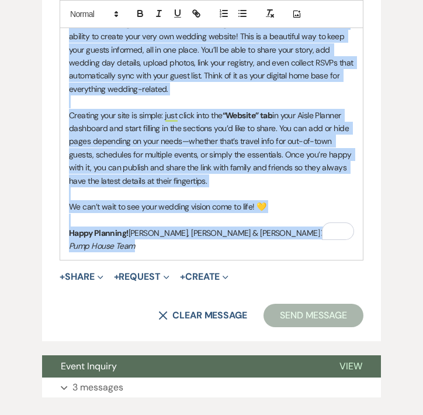
scroll to position [1809, 0]
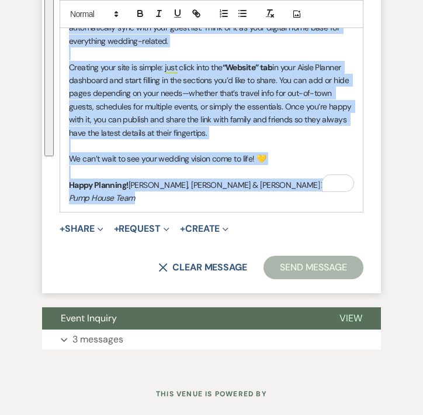
drag, startPoint x: 70, startPoint y: 219, endPoint x: 282, endPoint y: 183, distance: 214.7
copy div "Loremip do Sitam Consect! Ad’el se doeiusm te inc utl et do Magna Aliquae—ad’m …"
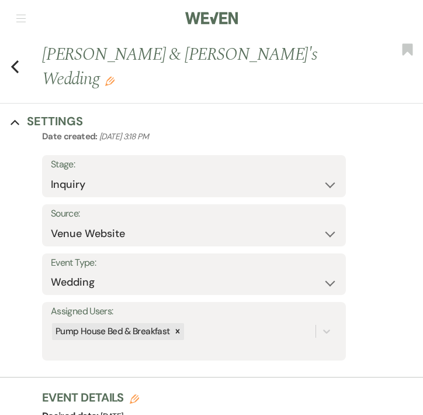
scroll to position [0, 0]
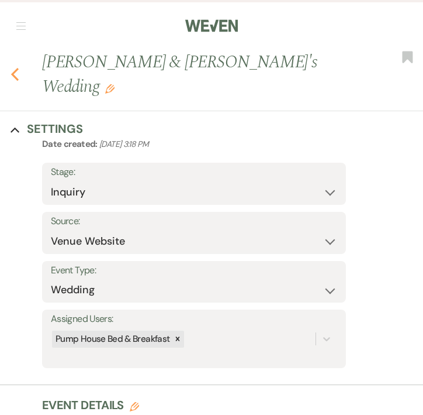
click at [12, 68] on use "button" at bounding box center [15, 74] width 8 height 13
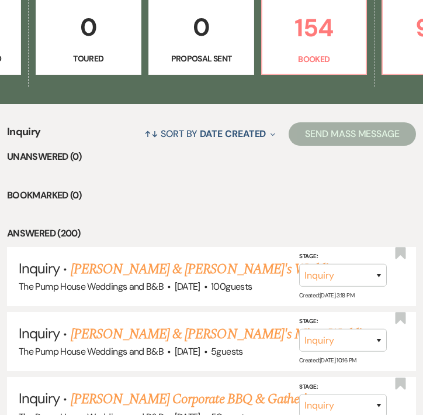
scroll to position [0, 434]
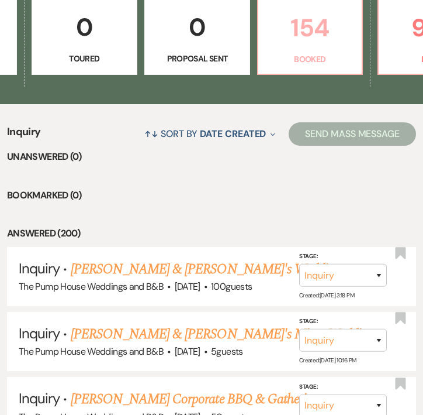
click at [333, 47] on p "154" at bounding box center [309, 27] width 89 height 39
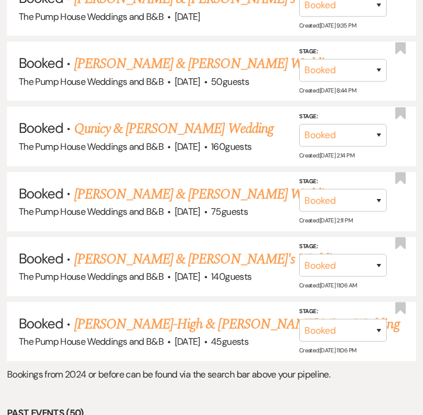
scroll to position [2488, 0]
